Goal: Find specific page/section: Find specific page/section

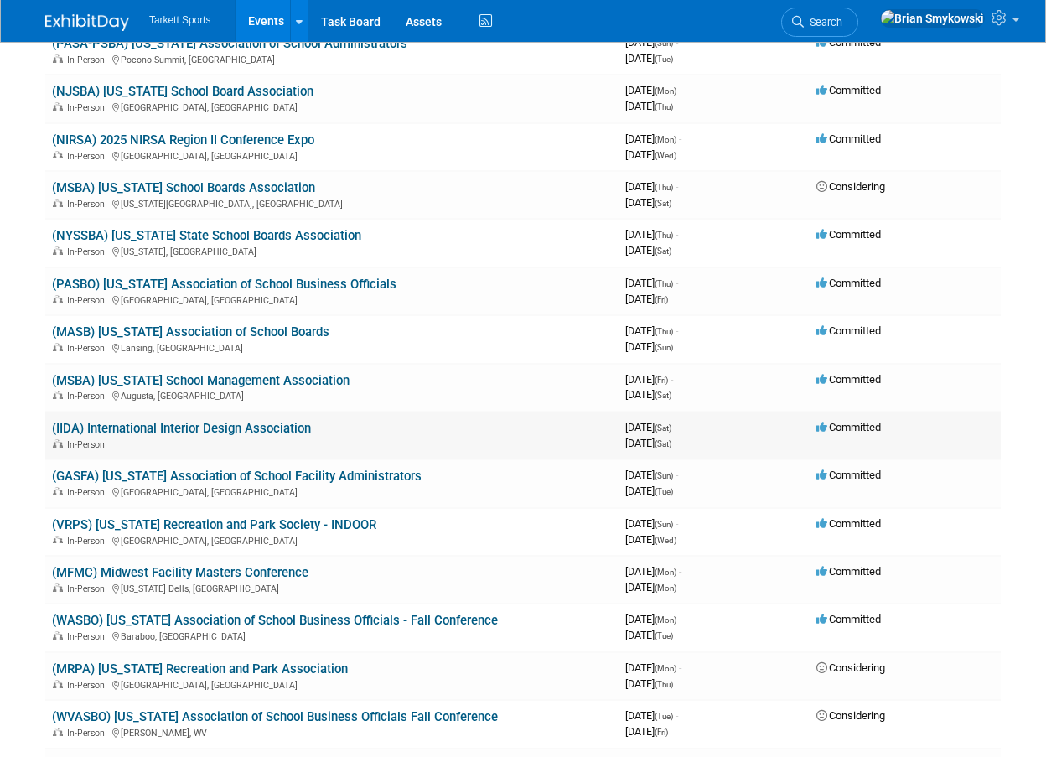
scroll to position [1090, 0]
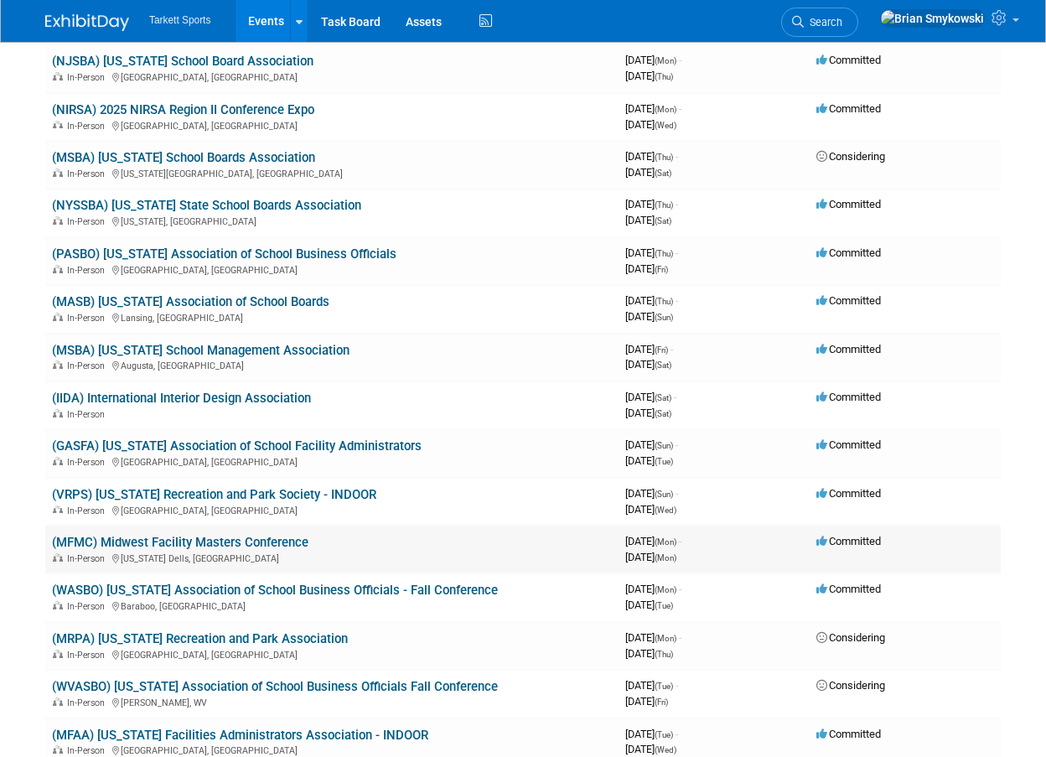
click at [257, 542] on link "(MFMC) Midwest Facility Masters Conference" at bounding box center [180, 542] width 257 height 15
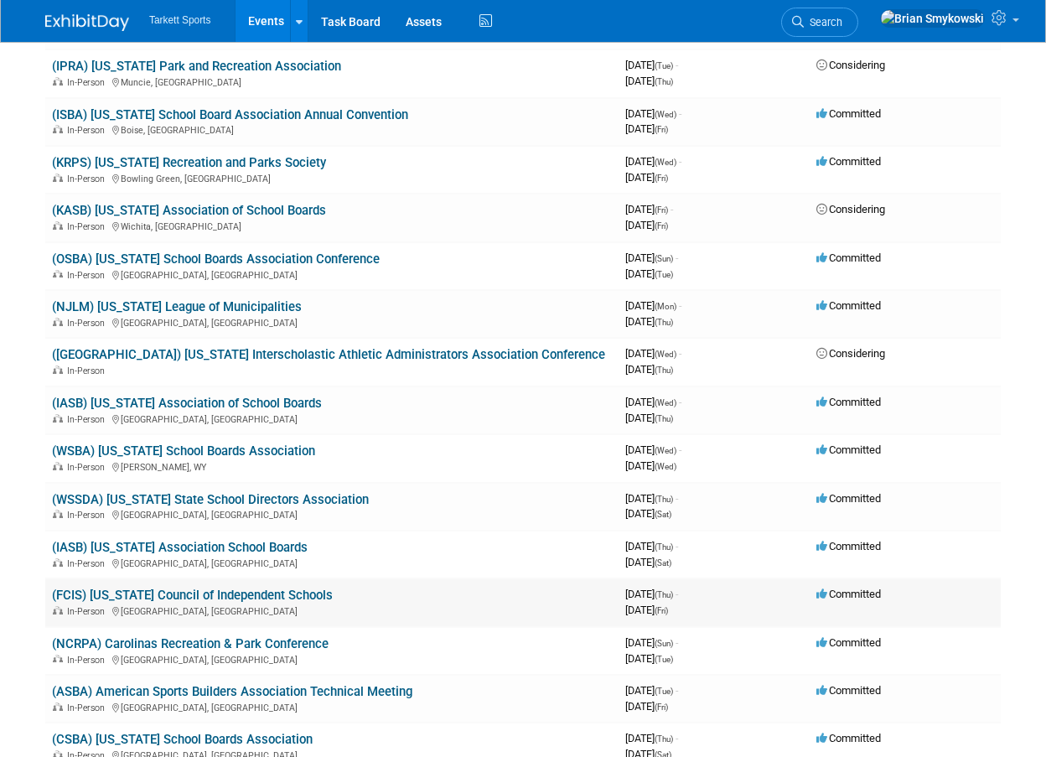
scroll to position [2096, 0]
click at [209, 547] on link "(IASB) [US_STATE] Association School Boards" at bounding box center [180, 546] width 256 height 15
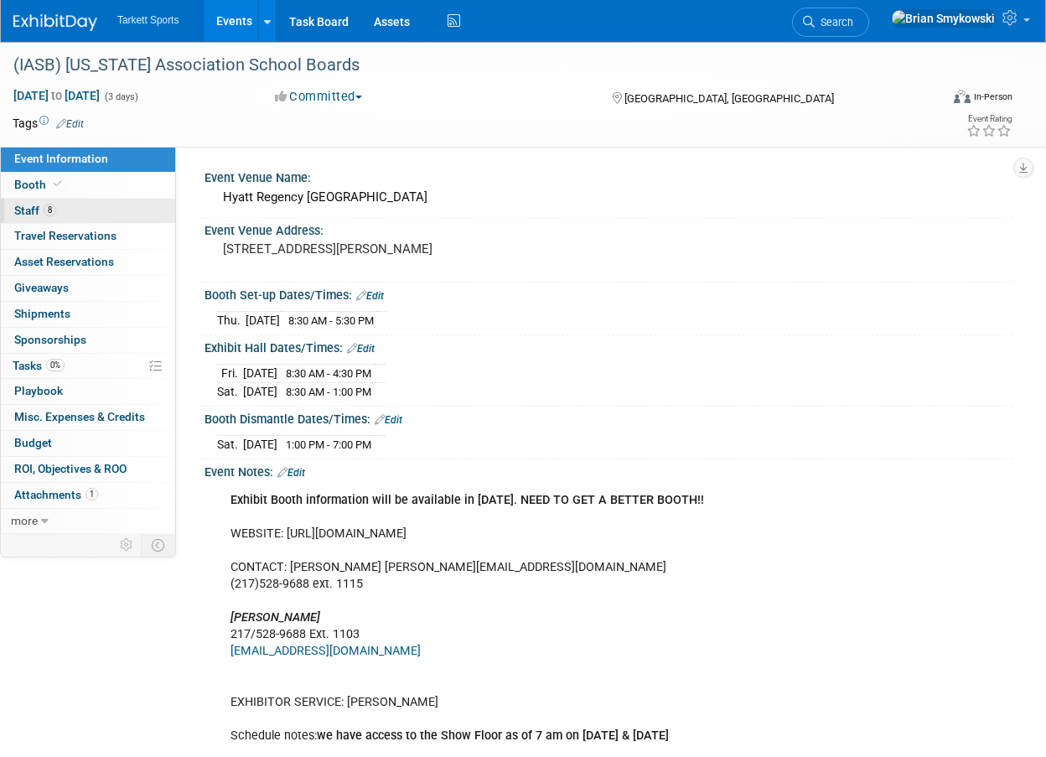
click at [112, 207] on link "8 Staff 8" at bounding box center [88, 211] width 174 height 25
